Goal: Task Accomplishment & Management: Manage account settings

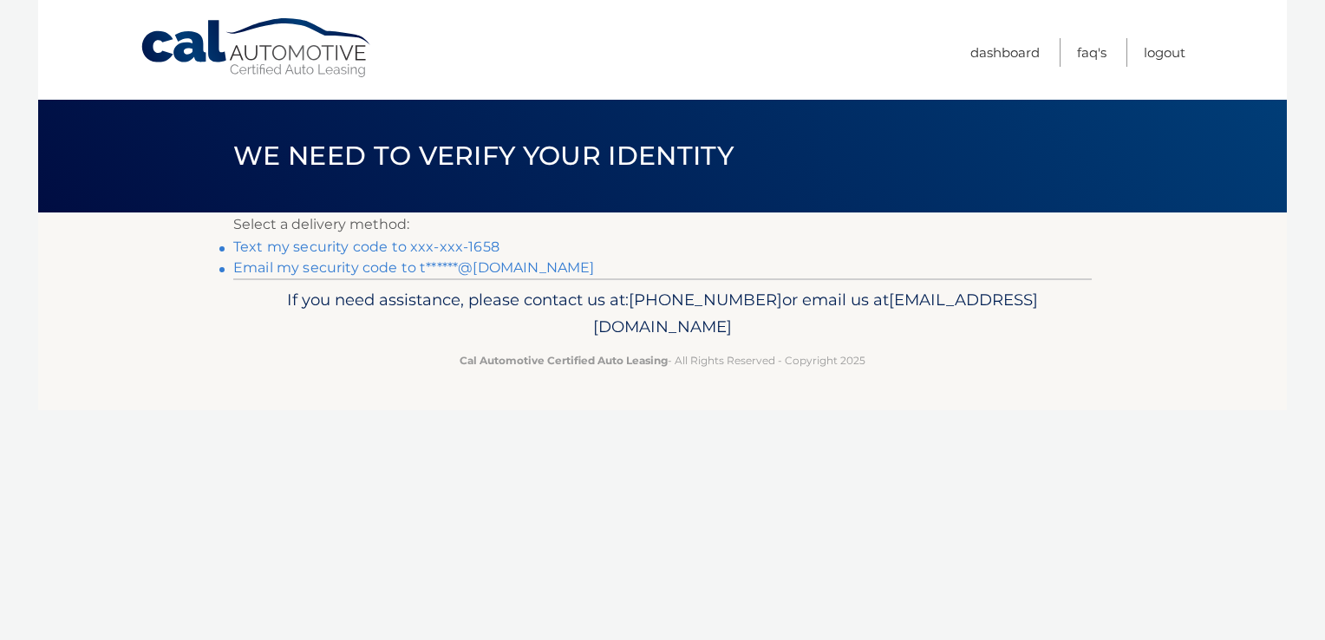
click at [393, 249] on link "Text my security code to xxx-xxx-1658" at bounding box center [366, 247] width 266 height 16
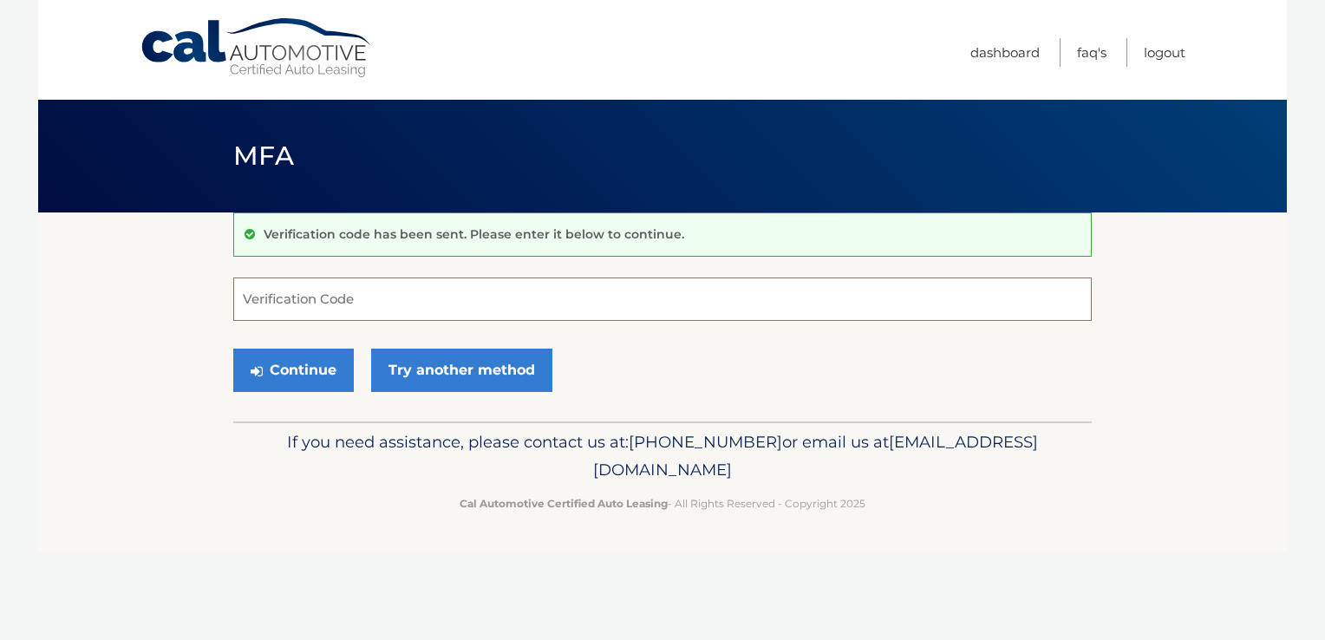
click at [267, 305] on input "Verification Code" at bounding box center [662, 299] width 859 height 43
type input "878338"
click at [288, 373] on button "Continue" at bounding box center [293, 370] width 121 height 43
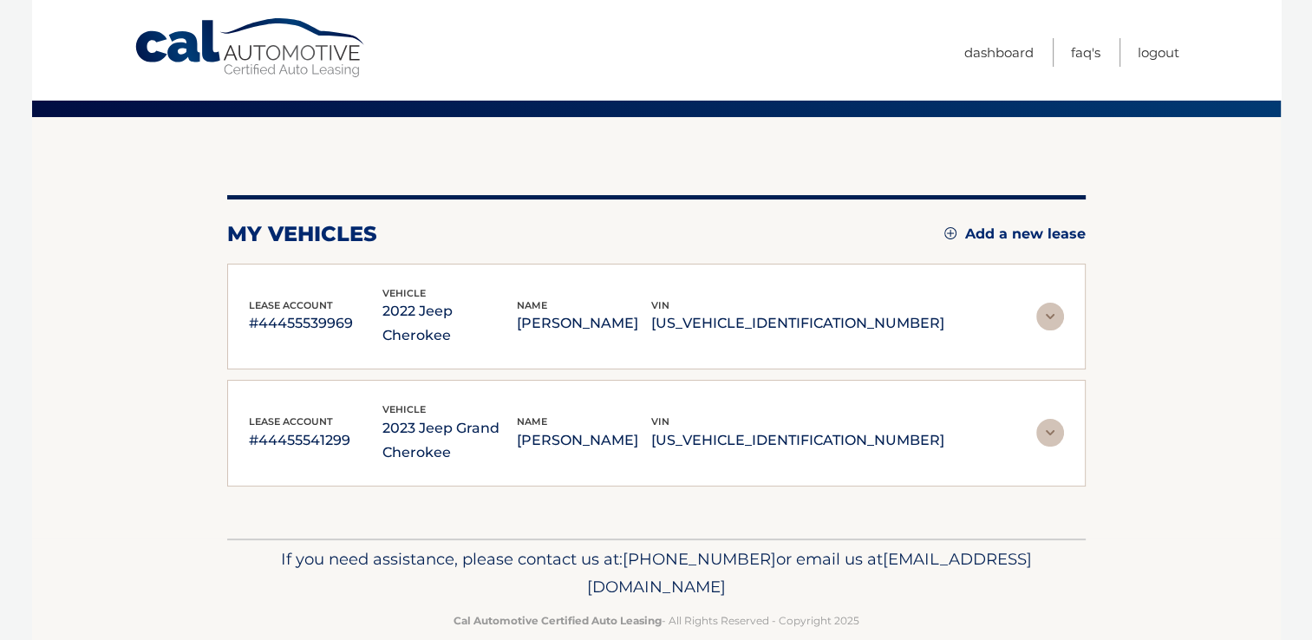
scroll to position [98, 0]
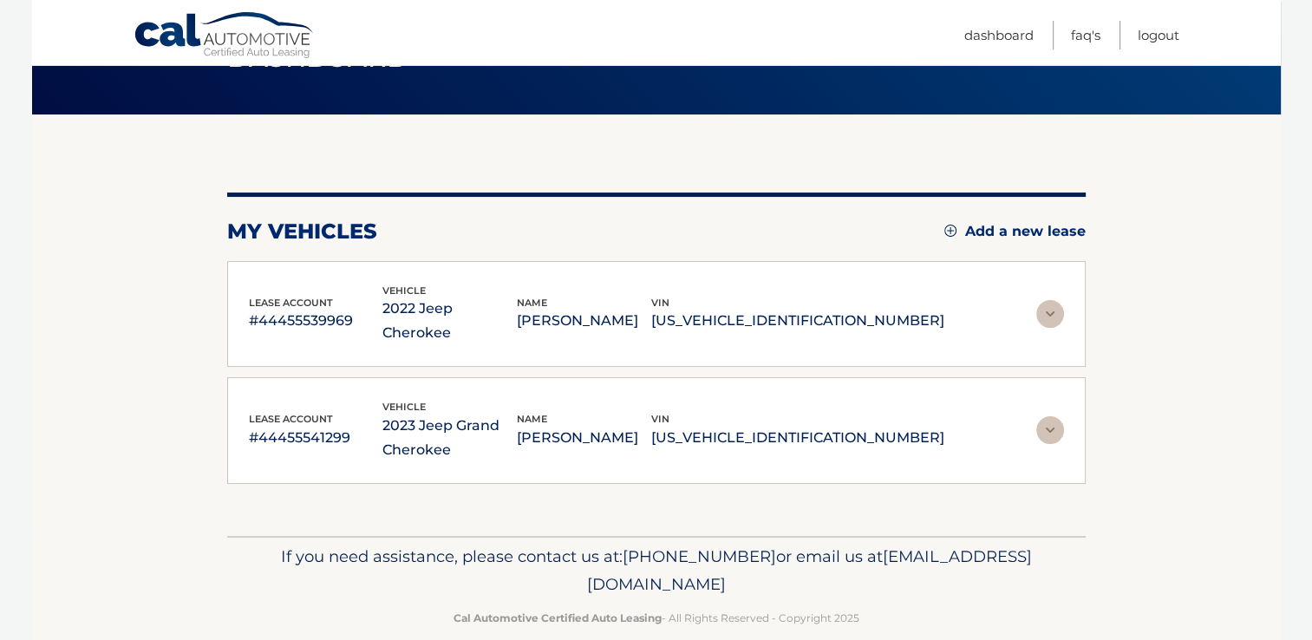
click at [1044, 416] on img at bounding box center [1050, 430] width 28 height 28
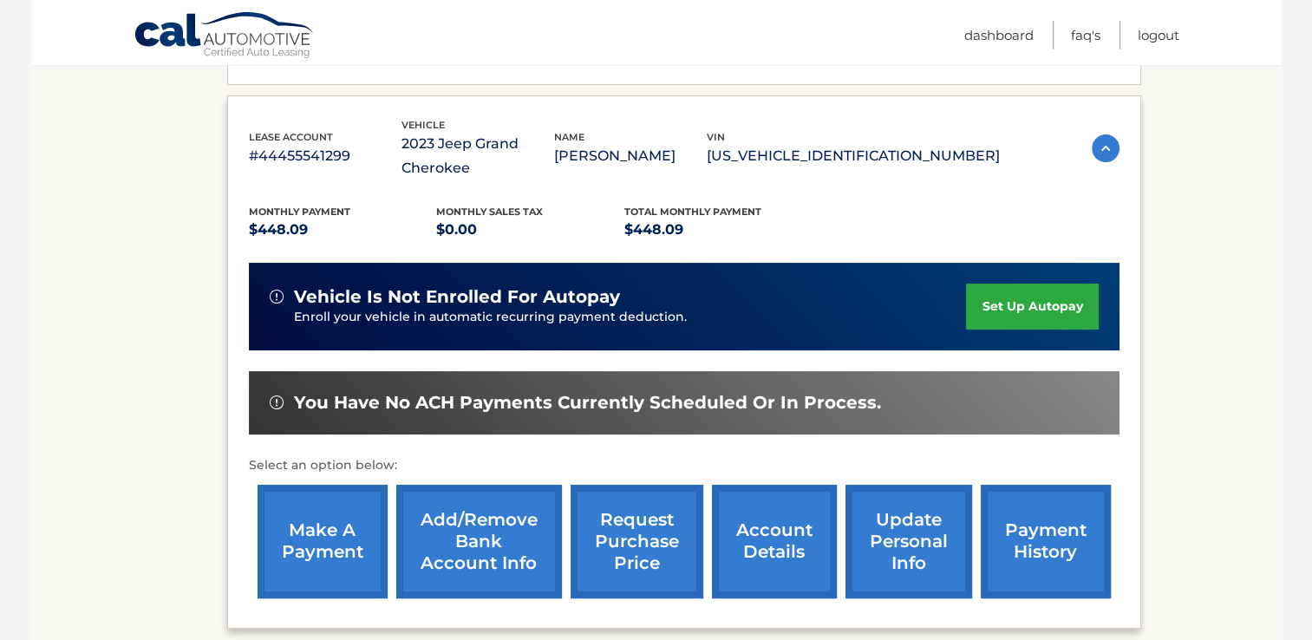
scroll to position [376, 0]
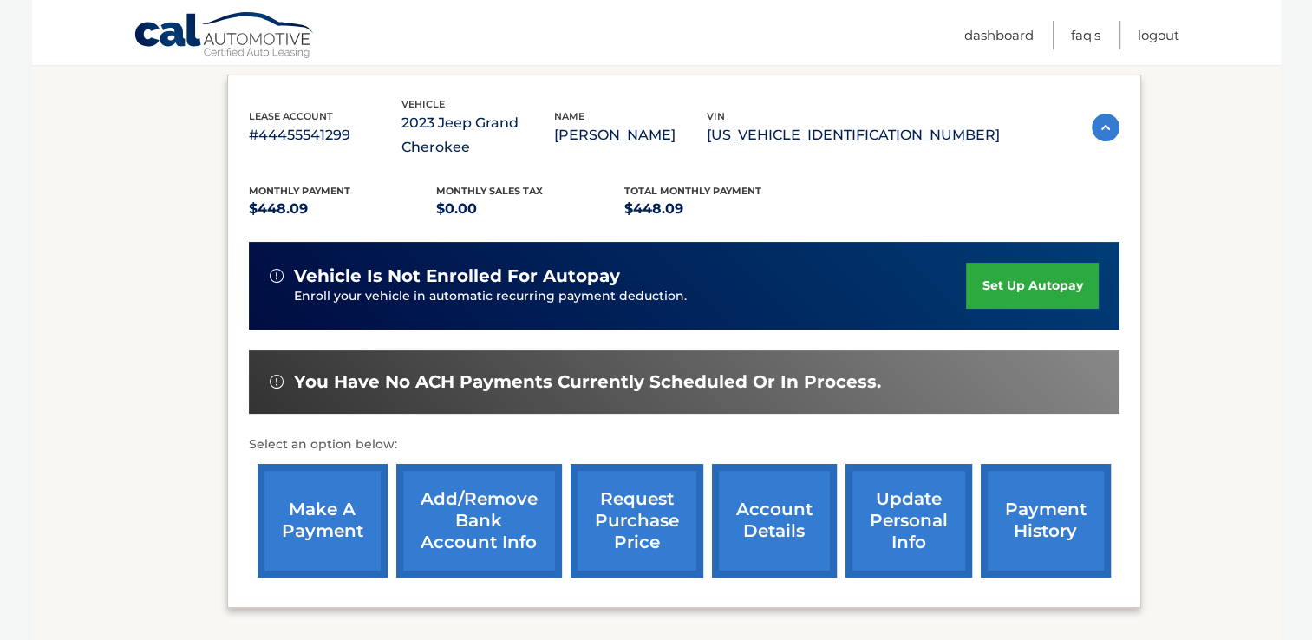
click at [327, 519] on link "make a payment" at bounding box center [323, 521] width 130 height 114
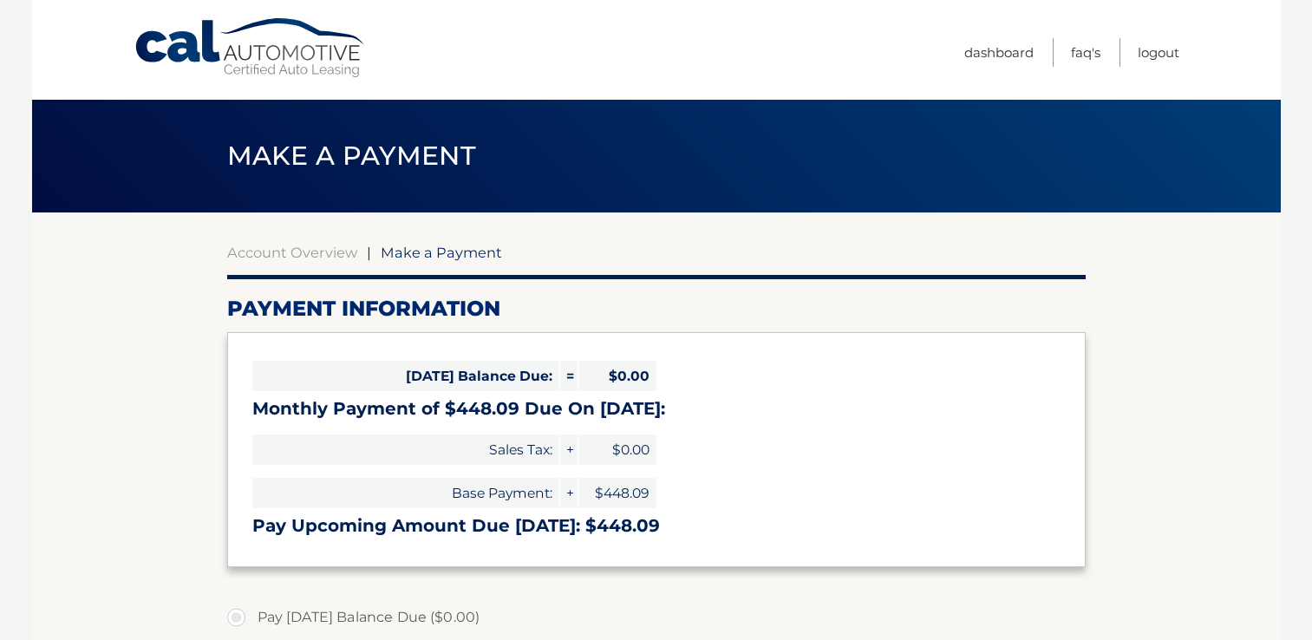
select select "ZWY4YzIyMGEtMzkxZS00OTI3LWE5OWQtYzUyNzczNDU0ZTBl"
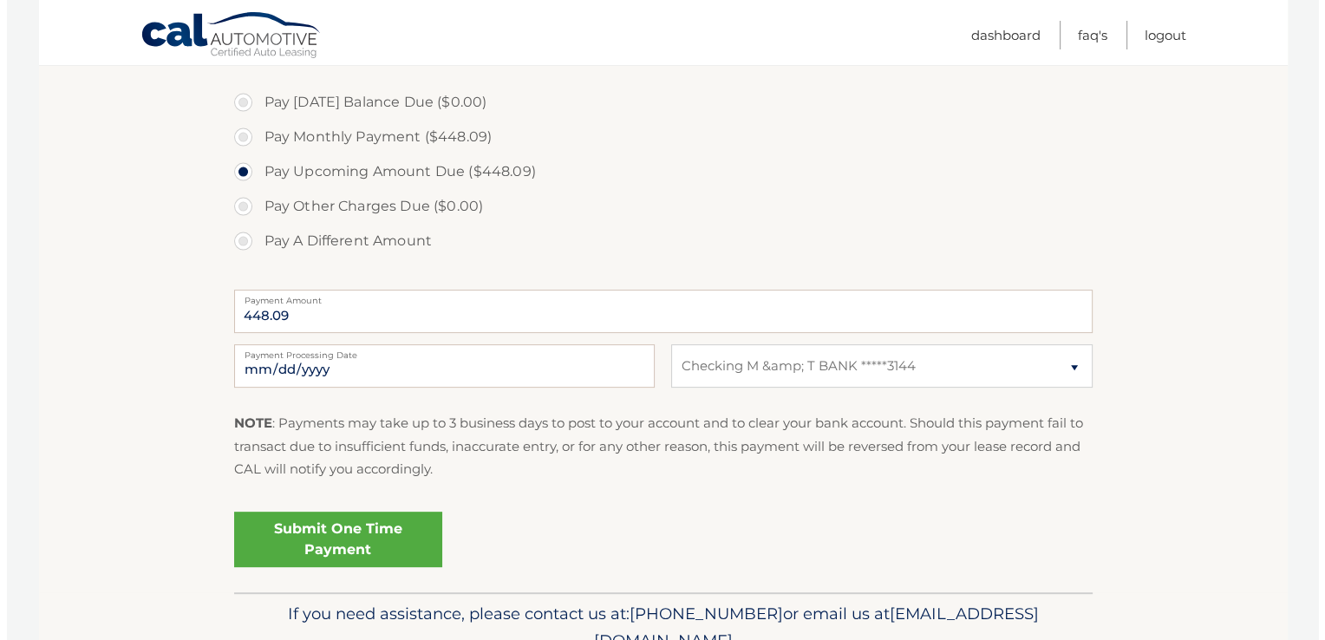
scroll to position [561, 0]
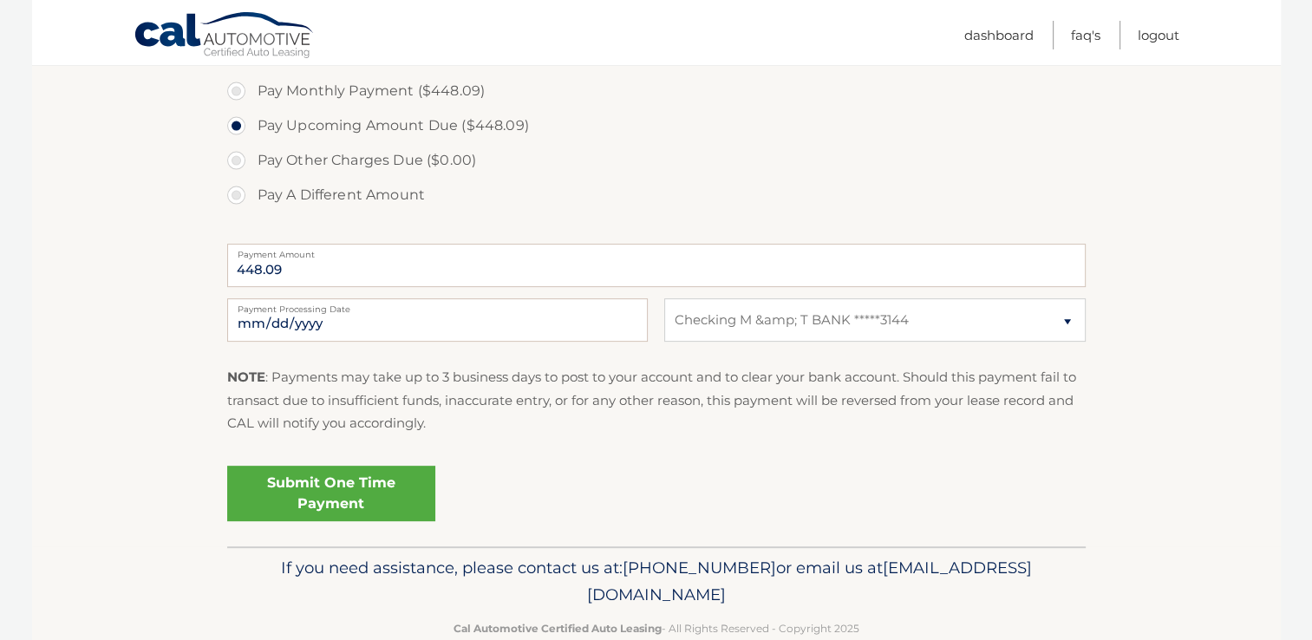
click at [343, 491] on link "Submit One Time Payment" at bounding box center [331, 494] width 208 height 56
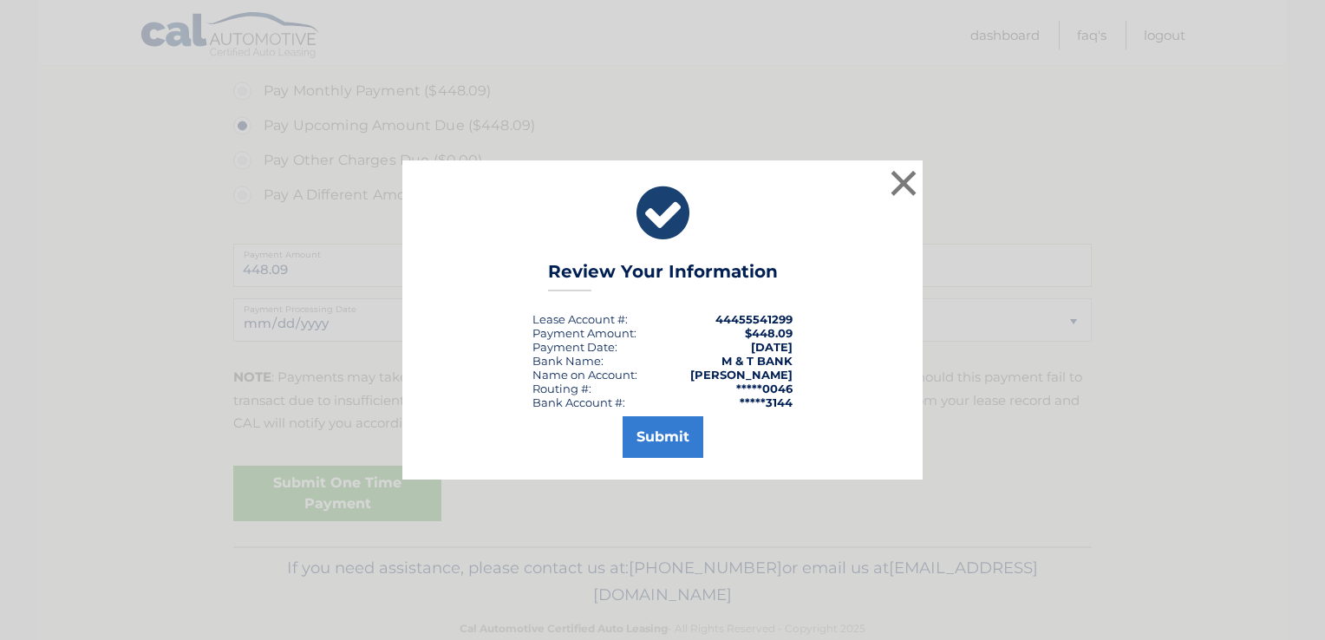
click at [676, 441] on button "Submit" at bounding box center [663, 437] width 81 height 42
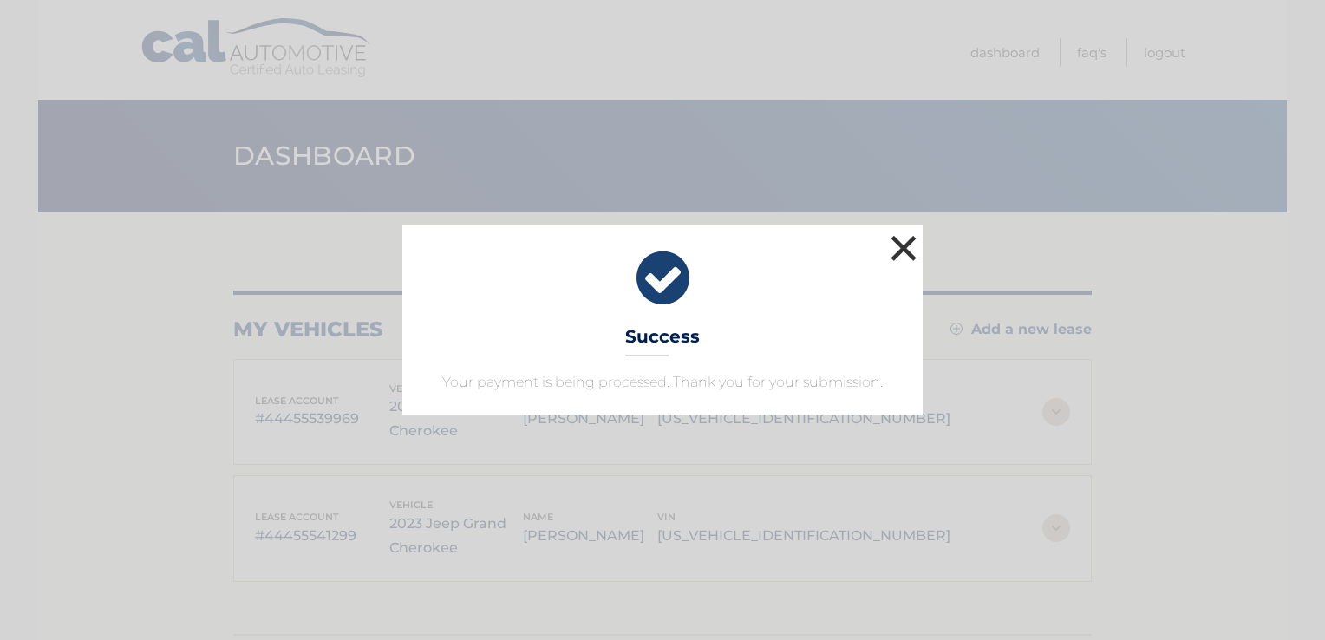
click at [900, 246] on button "×" at bounding box center [903, 248] width 35 height 35
